Goal: Contribute content: Contribute content

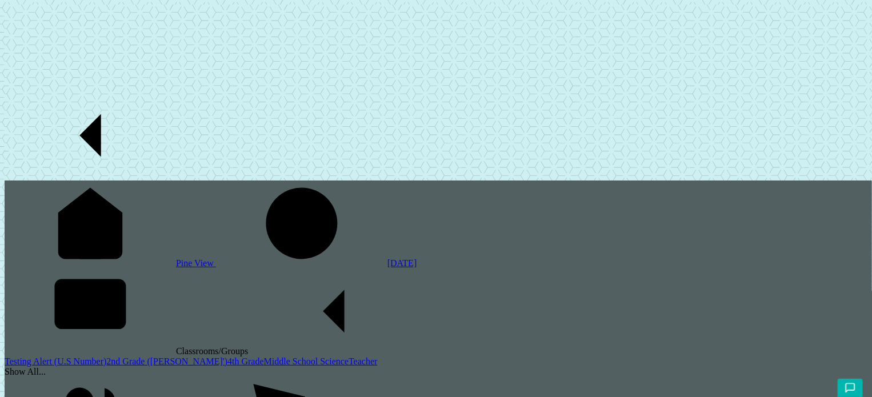
click at [106, 357] on link "2nd Grade ([PERSON_NAME]')" at bounding box center [166, 362] width 121 height 10
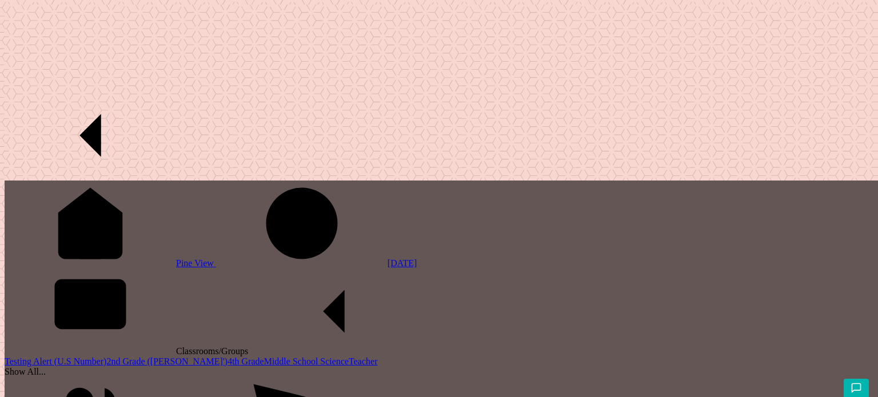
type input "Test on production for (before) status"
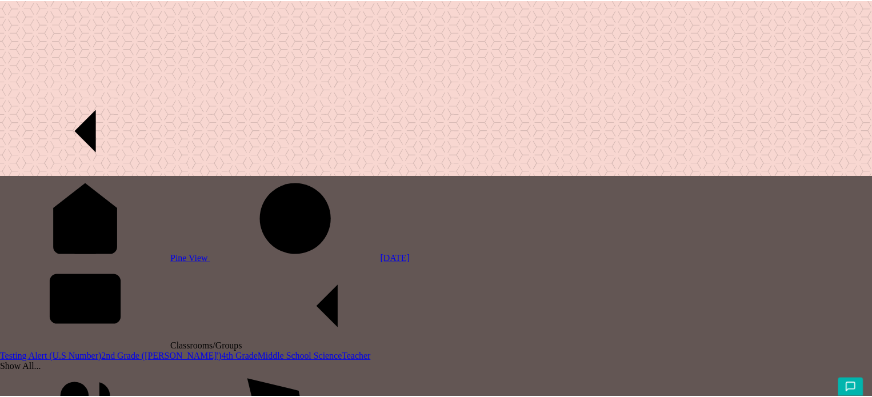
scroll to position [285, 0]
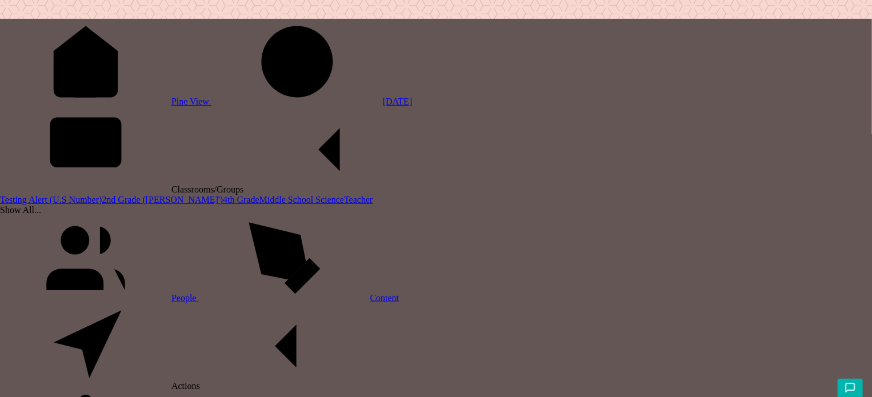
scroll to position [158, 0]
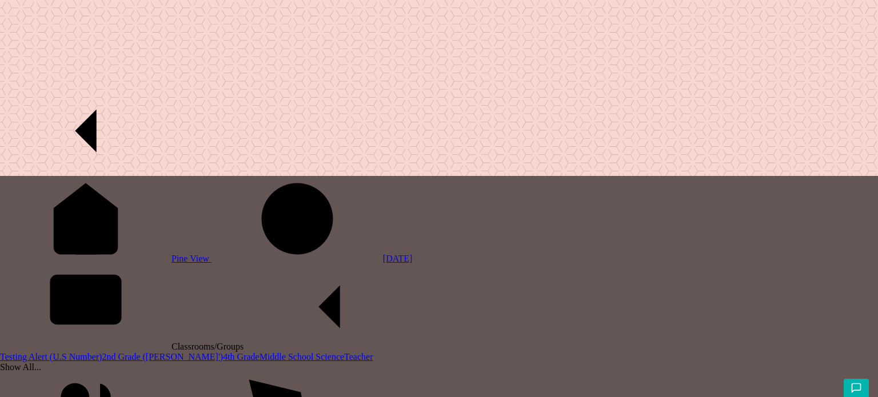
type input "Spotlight image test"
